Goal: Contribute content: Contribute content

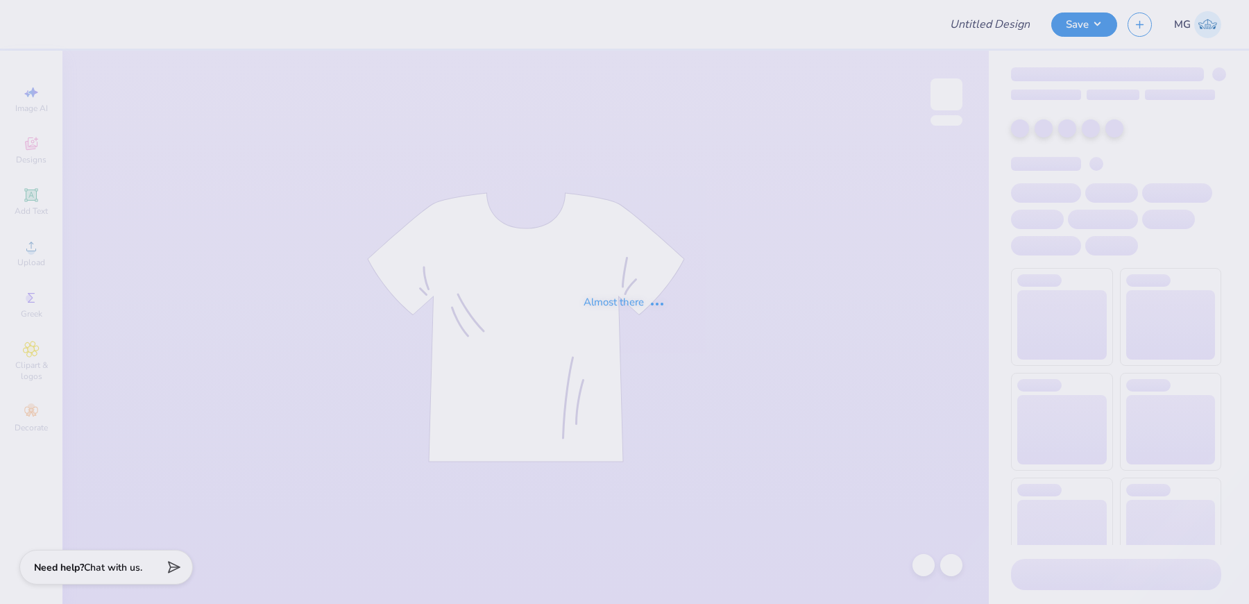
type input "[PERSON_NAME] Quarter Zips"
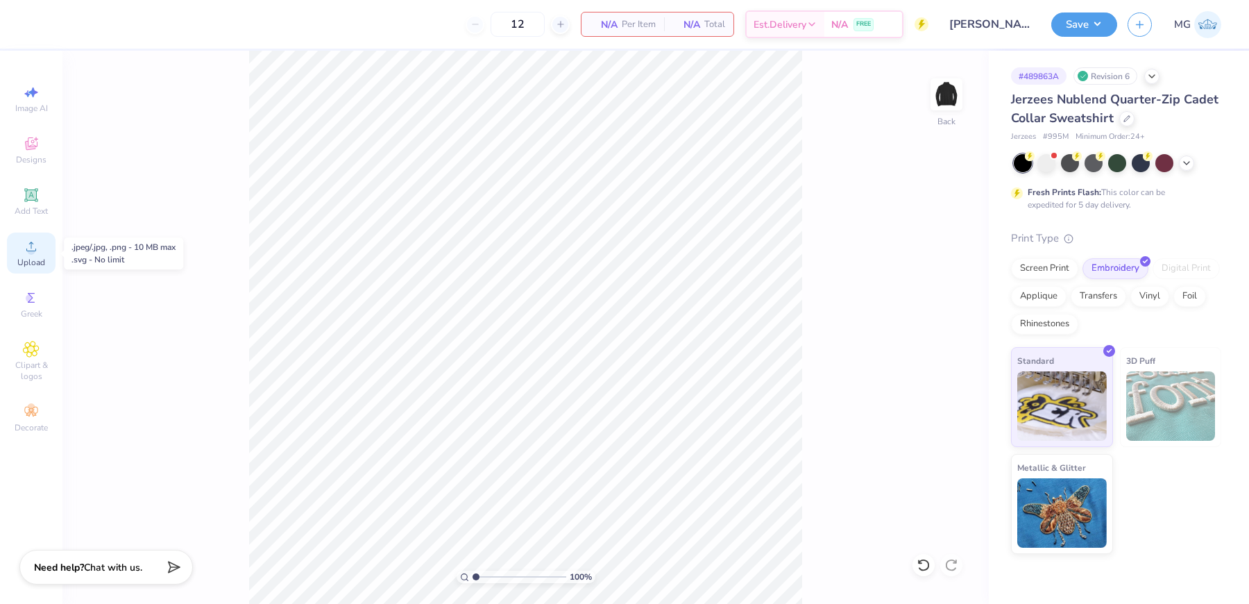
click at [37, 255] on div "Upload" at bounding box center [31, 253] width 49 height 41
click at [40, 242] on div "Upload" at bounding box center [31, 253] width 49 height 41
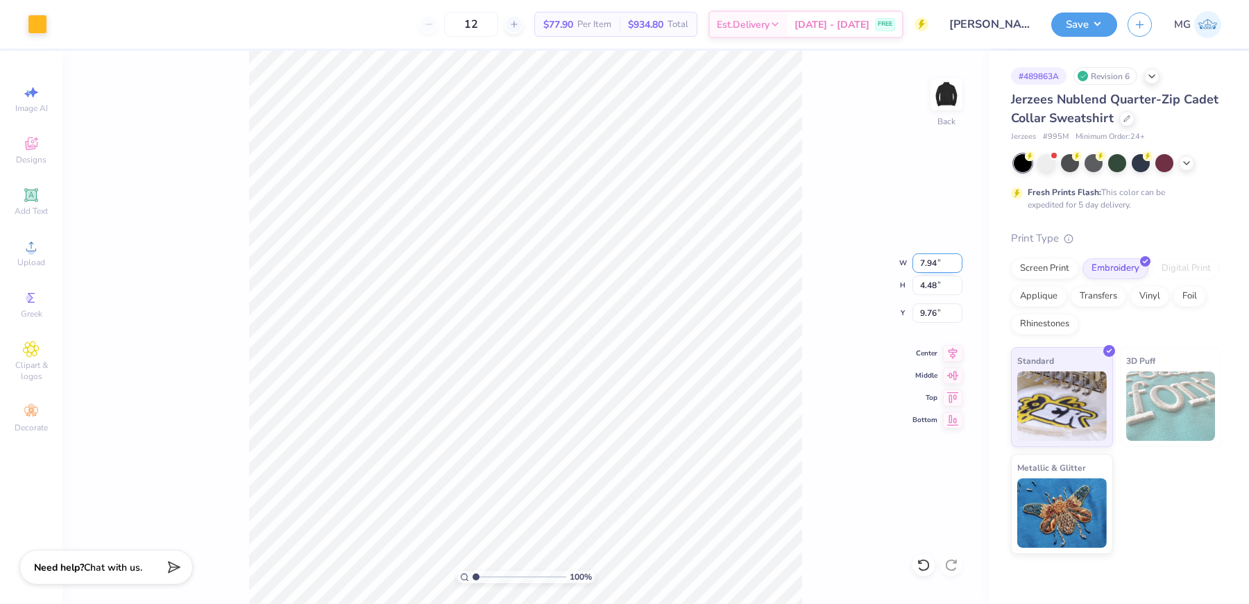
click at [938, 264] on input "7.94" at bounding box center [938, 262] width 50 height 19
type input "7"
type input "4.00"
type input "2.26"
click at [937, 313] on input "3.25" at bounding box center [938, 312] width 50 height 19
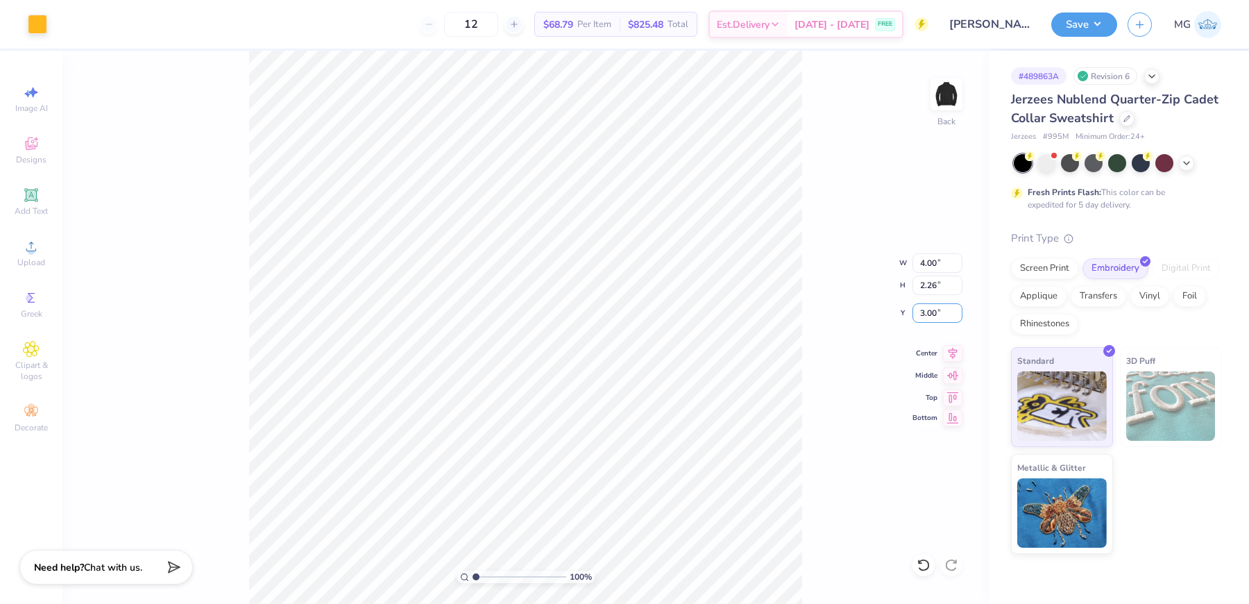
type input "3.00"
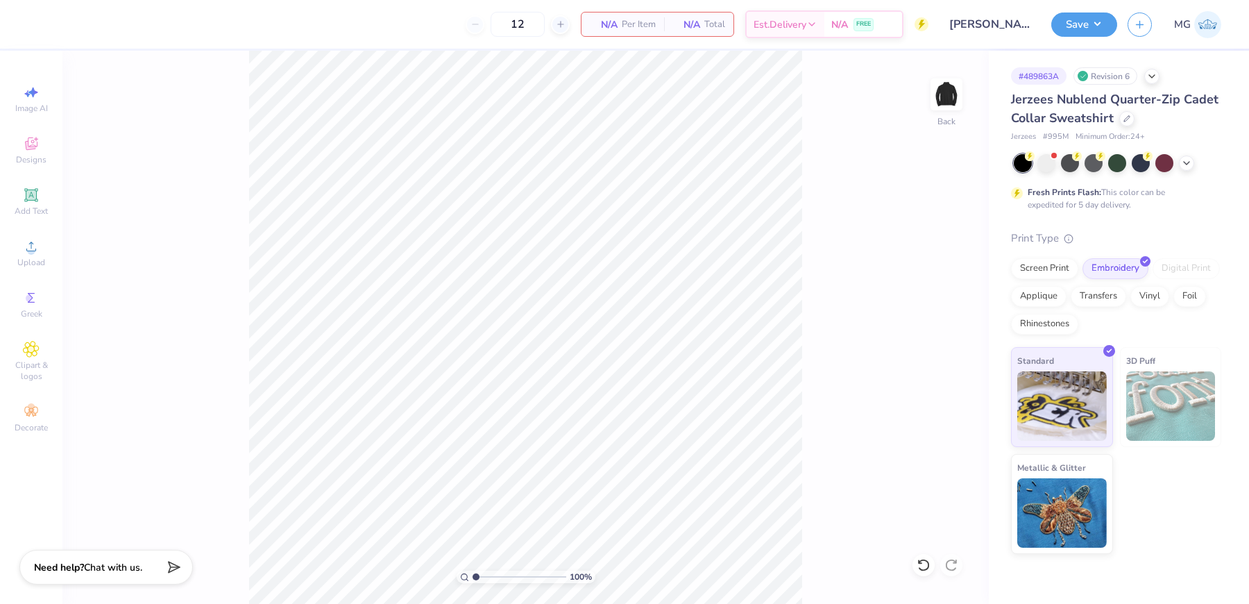
click at [108, 245] on div "100 % Back" at bounding box center [525, 327] width 927 height 553
click at [37, 248] on icon at bounding box center [31, 246] width 17 height 17
click at [33, 251] on icon at bounding box center [31, 247] width 10 height 10
click at [116, 261] on div "100 % Back" at bounding box center [525, 327] width 927 height 553
click at [24, 255] on div "Upload" at bounding box center [31, 253] width 49 height 41
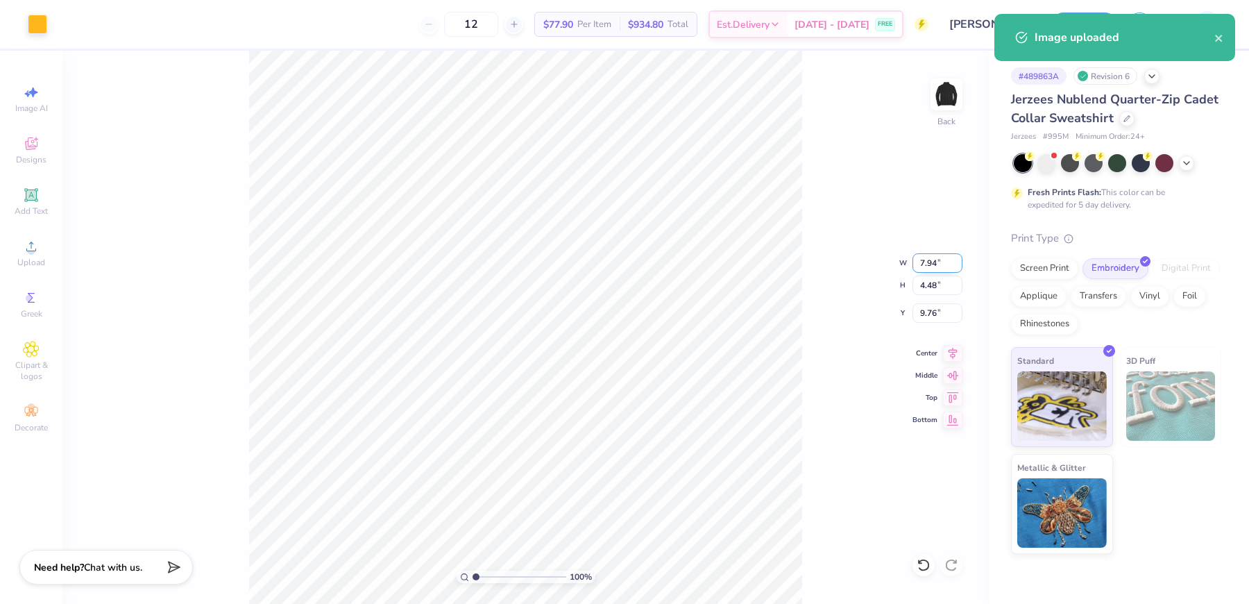
click at [935, 262] on input "7.94" at bounding box center [938, 262] width 50 height 19
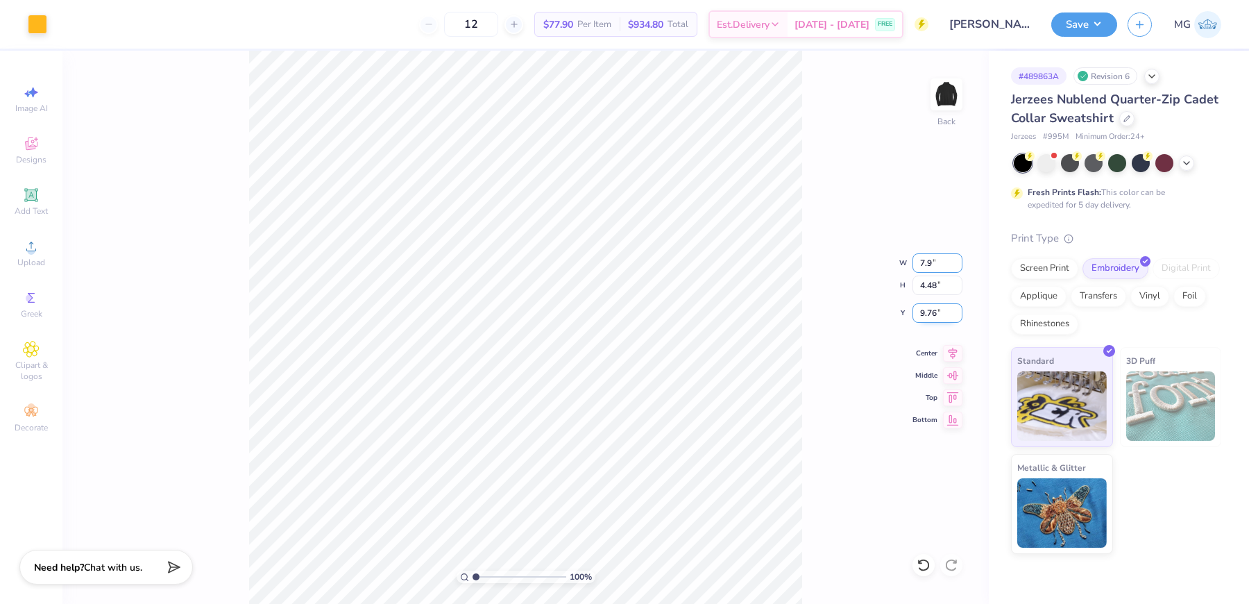
type input "7"
type input "4.00"
type input "2.26"
type input "10.87"
type input "3.00"
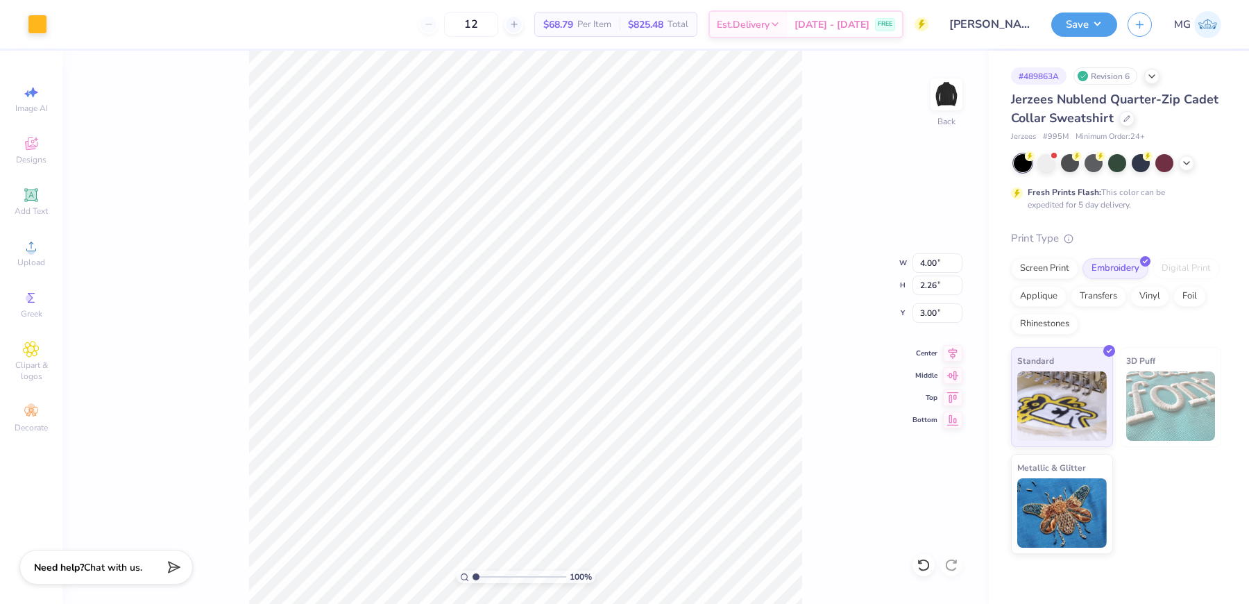
click at [838, 362] on div "100 % Back W 4.00 4.00 " H 2.26 2.26 " Y 3.00 3.00 " Center Middle Top Bottom" at bounding box center [525, 327] width 927 height 553
click at [1088, 18] on button "Save" at bounding box center [1084, 22] width 66 height 24
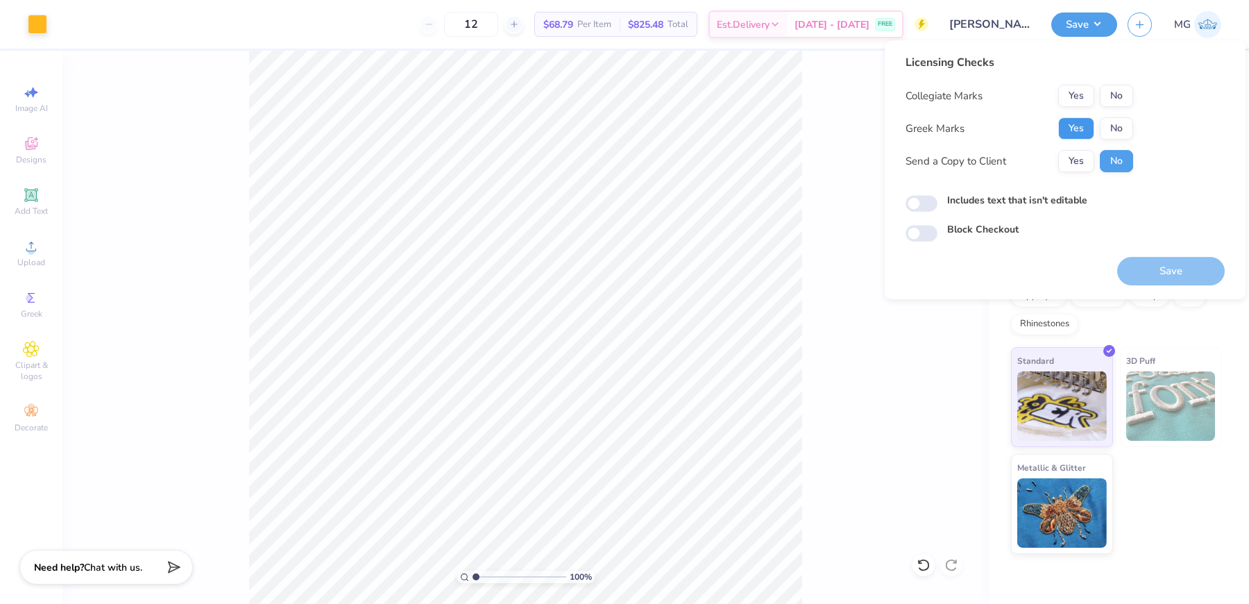
click at [1080, 127] on button "Yes" at bounding box center [1076, 128] width 36 height 22
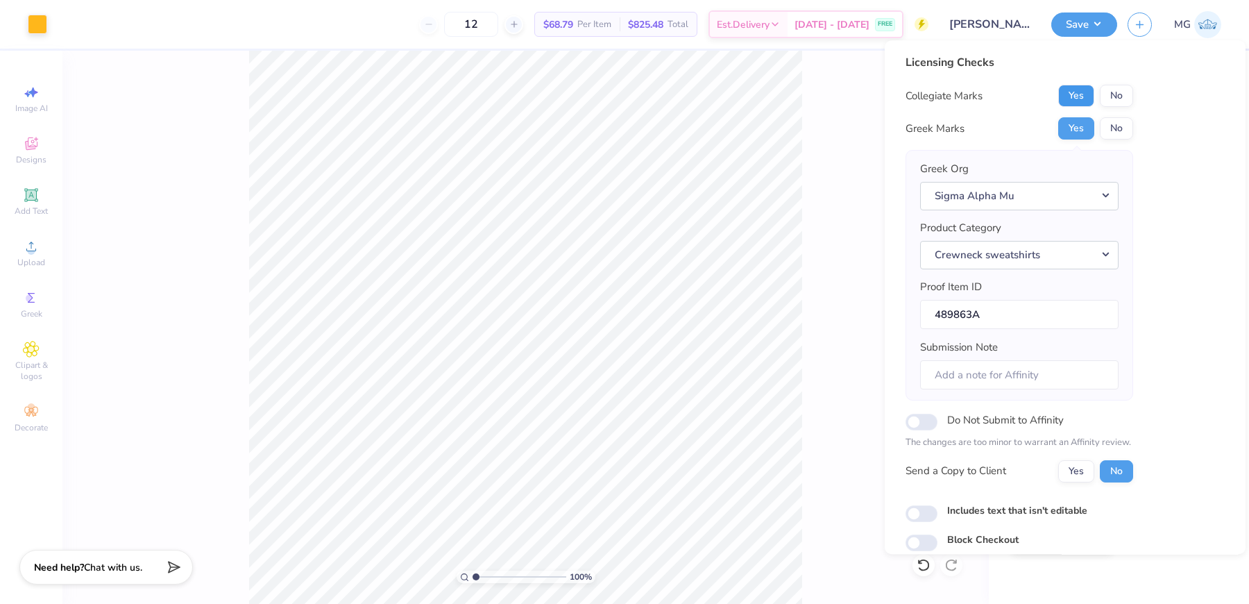
click at [1081, 101] on button "Yes" at bounding box center [1076, 96] width 36 height 22
click at [1069, 471] on button "Yes" at bounding box center [1076, 471] width 36 height 22
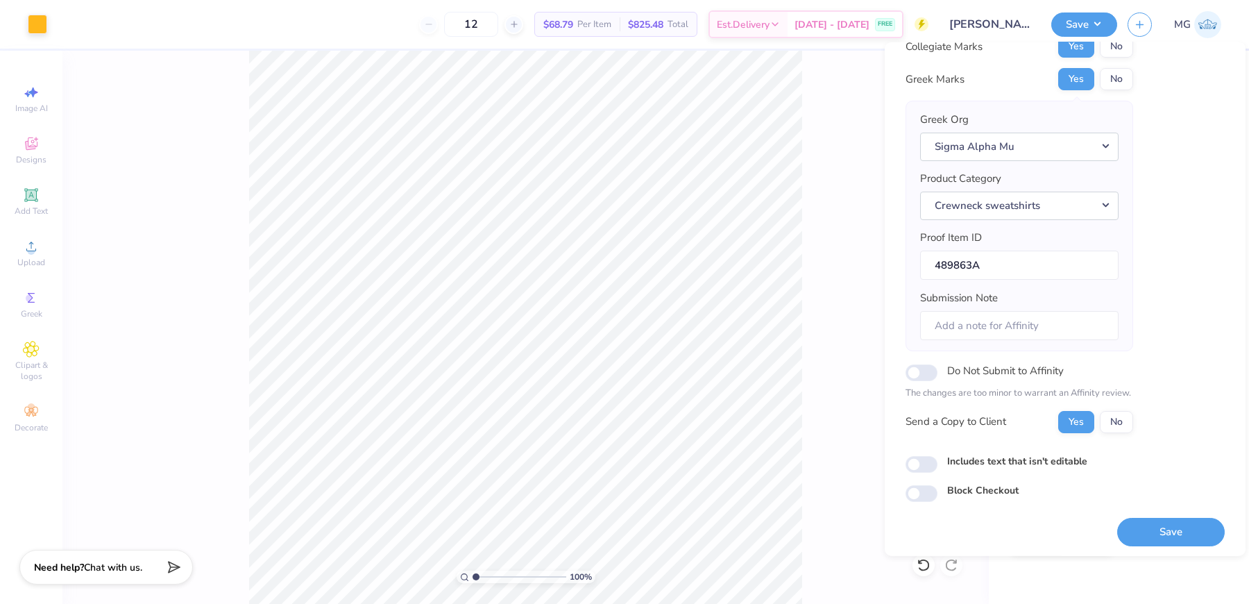
scroll to position [52, 0]
click at [925, 455] on input "Includes text that isn't editable" at bounding box center [922, 463] width 32 height 17
checkbox input "true"
click at [1117, 519] on button "Save" at bounding box center [1171, 530] width 108 height 28
